Goal: Navigation & Orientation: Understand site structure

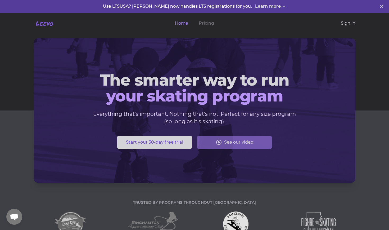
click at [152, 24] on link "Sign in" at bounding box center [348, 23] width 15 height 6
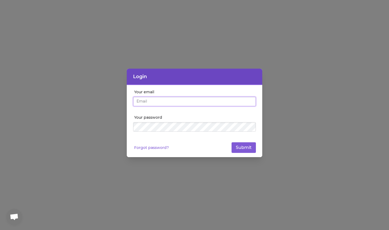
type input "[EMAIL_ADDRESS][DOMAIN_NAME]"
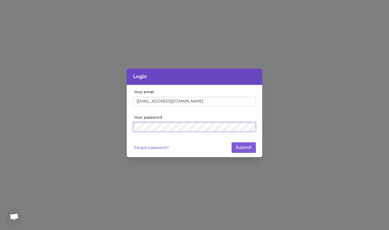
click at [152, 99] on button "Submit" at bounding box center [244, 147] width 24 height 11
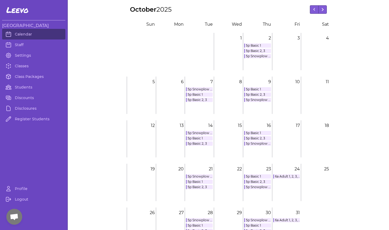
click at [152, 99] on link "6a Adult 1, 2, 3, 4" at bounding box center [287, 176] width 27 height 4
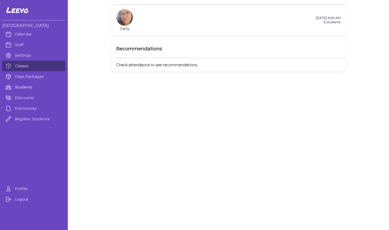
click at [28, 86] on link "Students" at bounding box center [33, 87] width 63 height 11
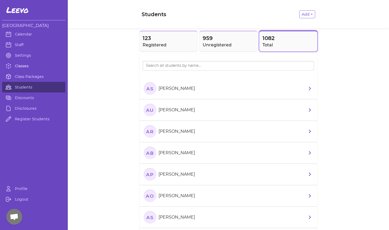
click at [27, 64] on link "Classes" at bounding box center [33, 66] width 63 height 11
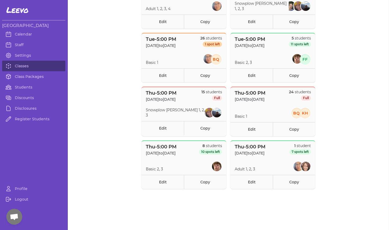
scroll to position [247, 0]
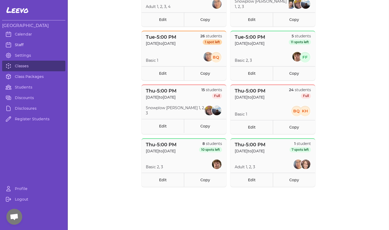
click at [26, 44] on link "Staff" at bounding box center [33, 44] width 63 height 11
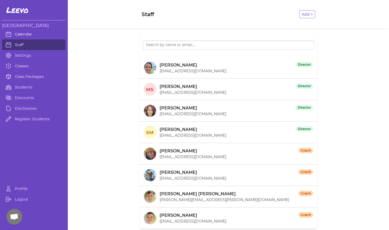
click at [28, 34] on link "Calendar" at bounding box center [33, 34] width 63 height 11
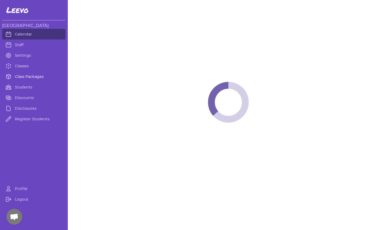
click at [37, 76] on link "Class Packages" at bounding box center [33, 76] width 63 height 11
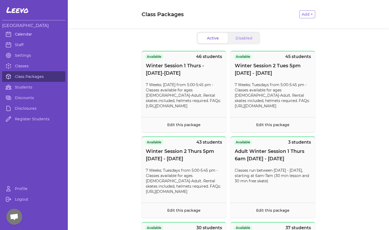
click at [30, 34] on link "Calendar" at bounding box center [33, 34] width 63 height 11
